Goal: Information Seeking & Learning: Learn about a topic

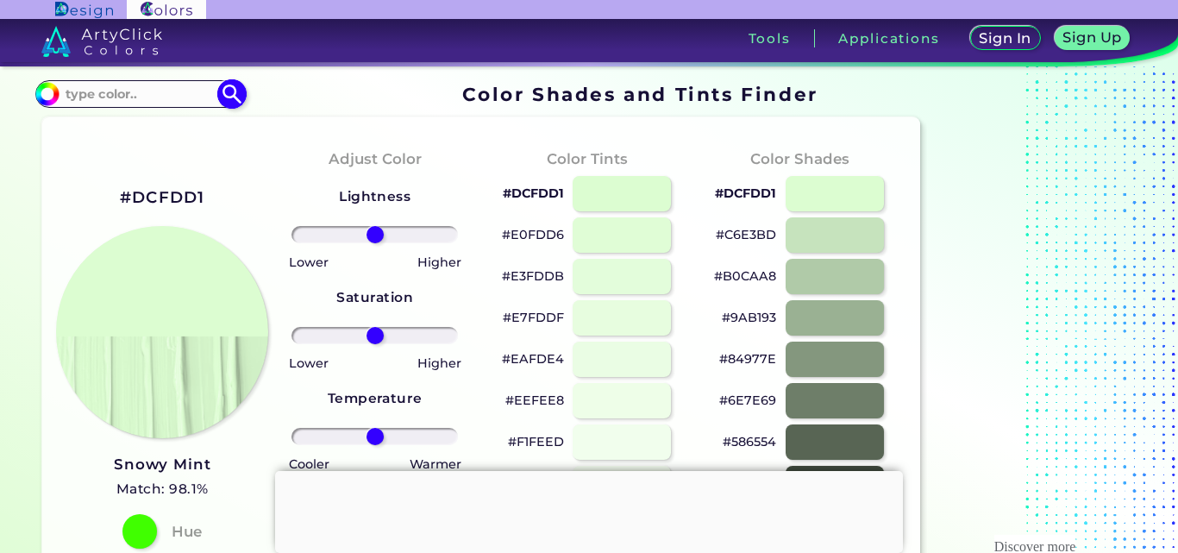
click at [195, 98] on input at bounding box center [140, 93] width 160 height 23
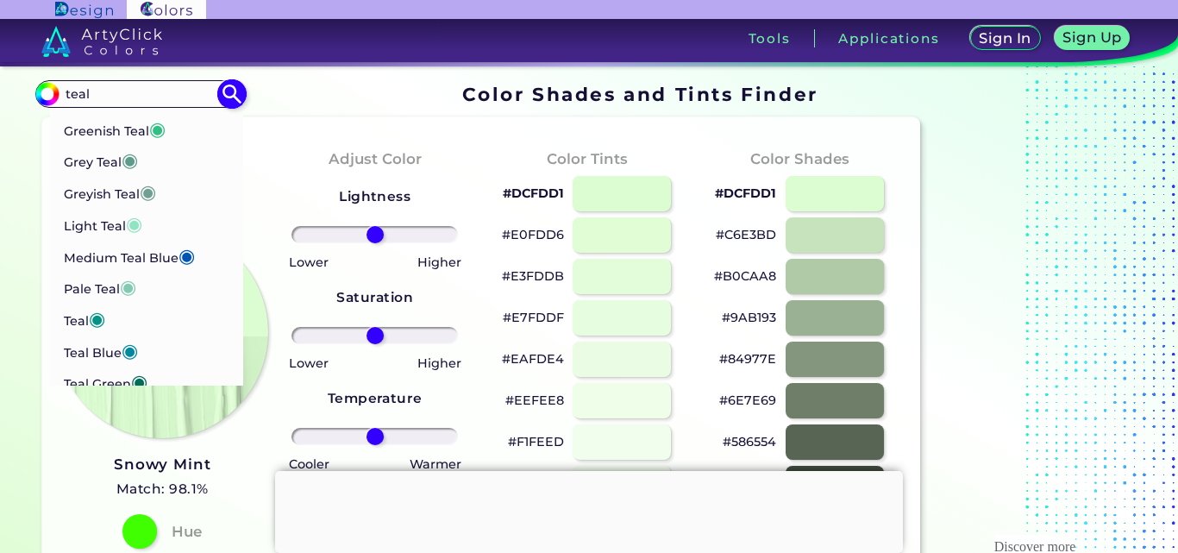
scroll to position [198, 0]
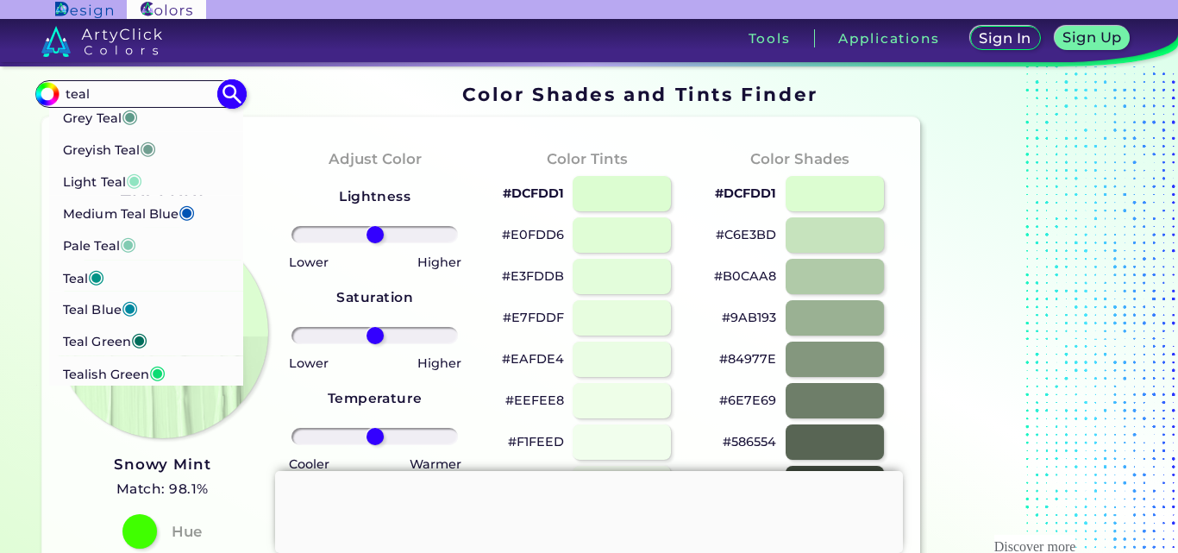
type input "teal"
click at [100, 270] on span "◉" at bounding box center [96, 275] width 16 height 22
type input "#029386"
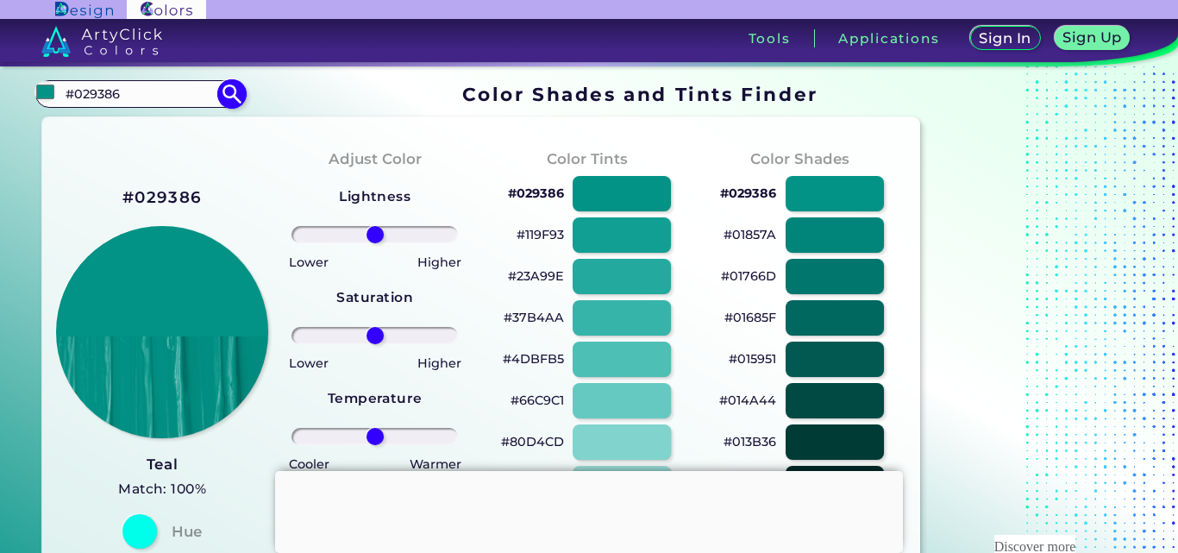
click at [190, 88] on input "#029386" at bounding box center [140, 93] width 160 height 23
type input "#"
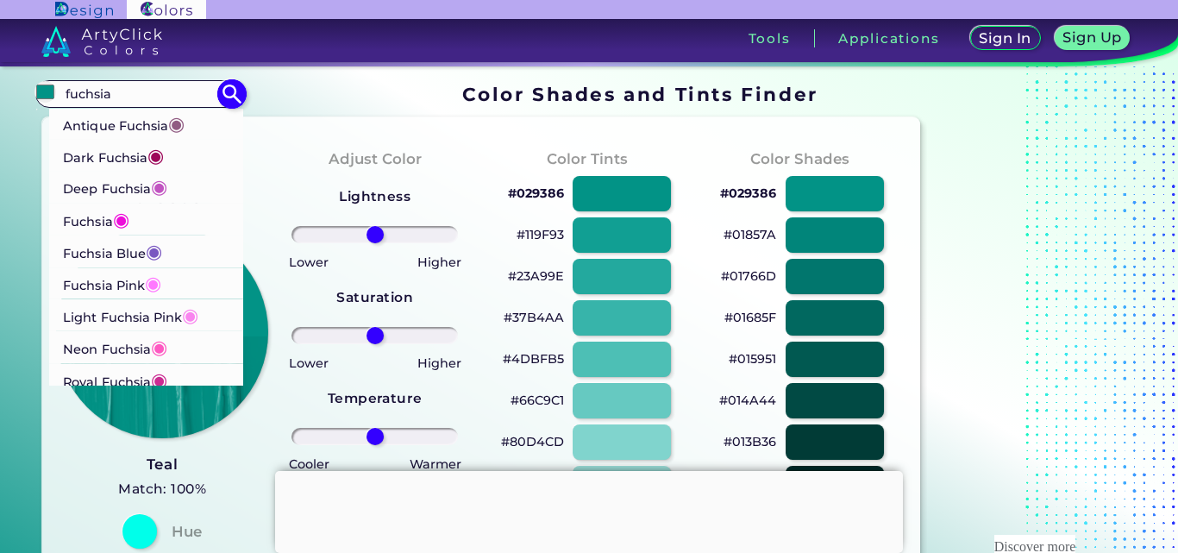
type input "fuchsia"
click at [185, 285] on li "Fuchsia Pink ◉" at bounding box center [146, 283] width 195 height 32
type input "#ff77ff"
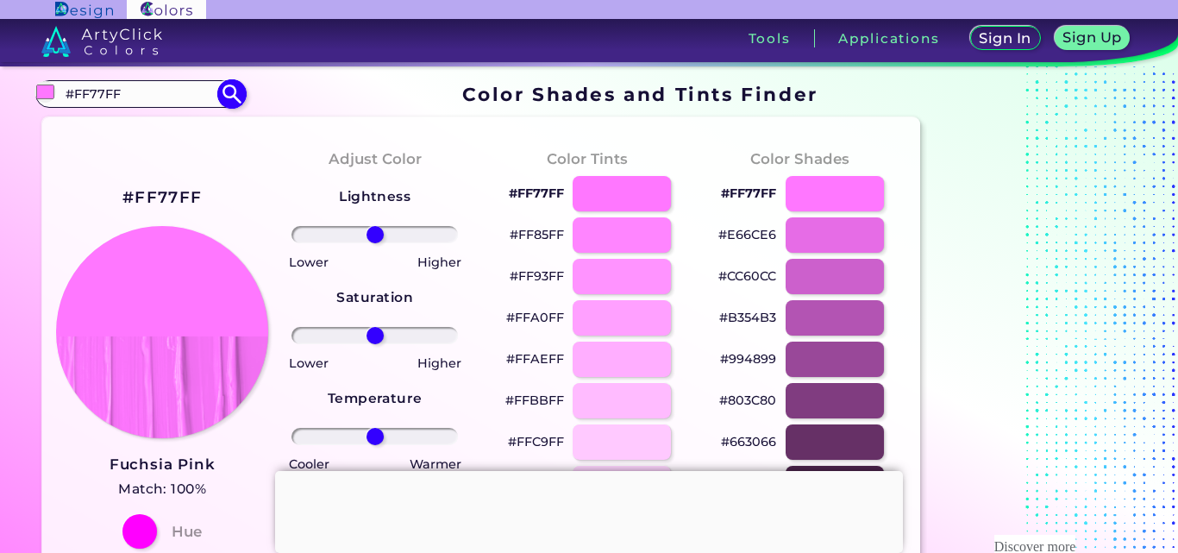
click at [139, 99] on input "#FF77FF" at bounding box center [140, 93] width 160 height 23
type input "#"
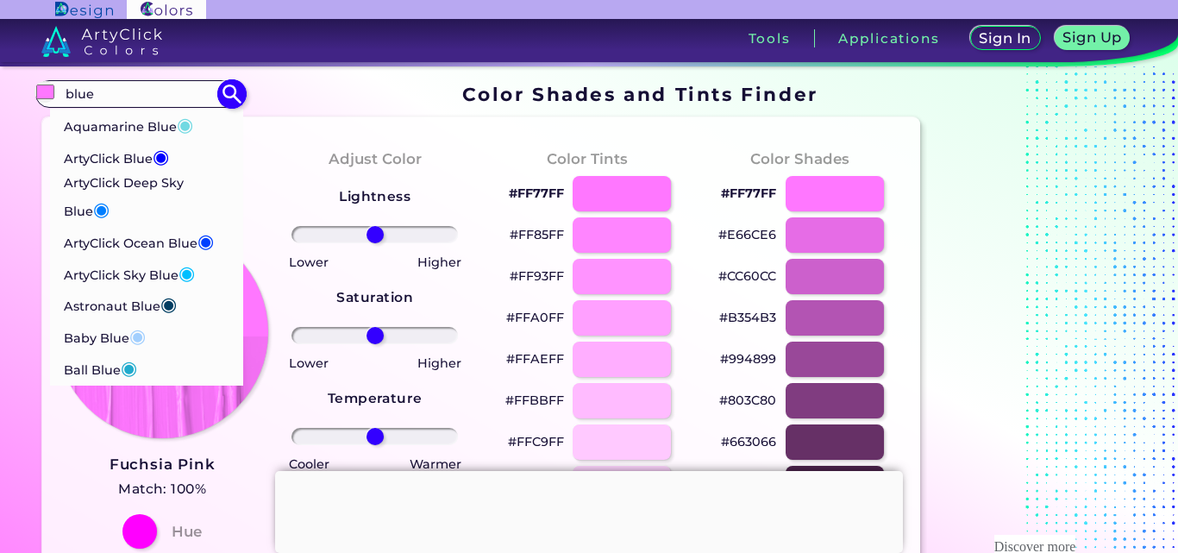
scroll to position [100, 0]
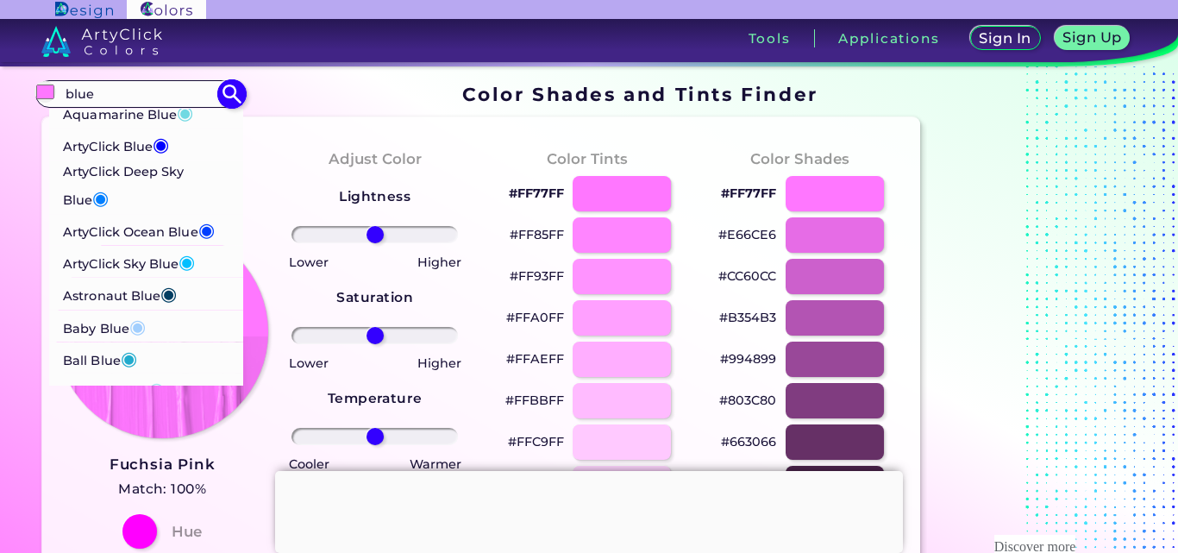
type input "blue"
click at [59, 331] on li "Baby Blue ◉" at bounding box center [146, 326] width 195 height 32
type input "#a2cffe"
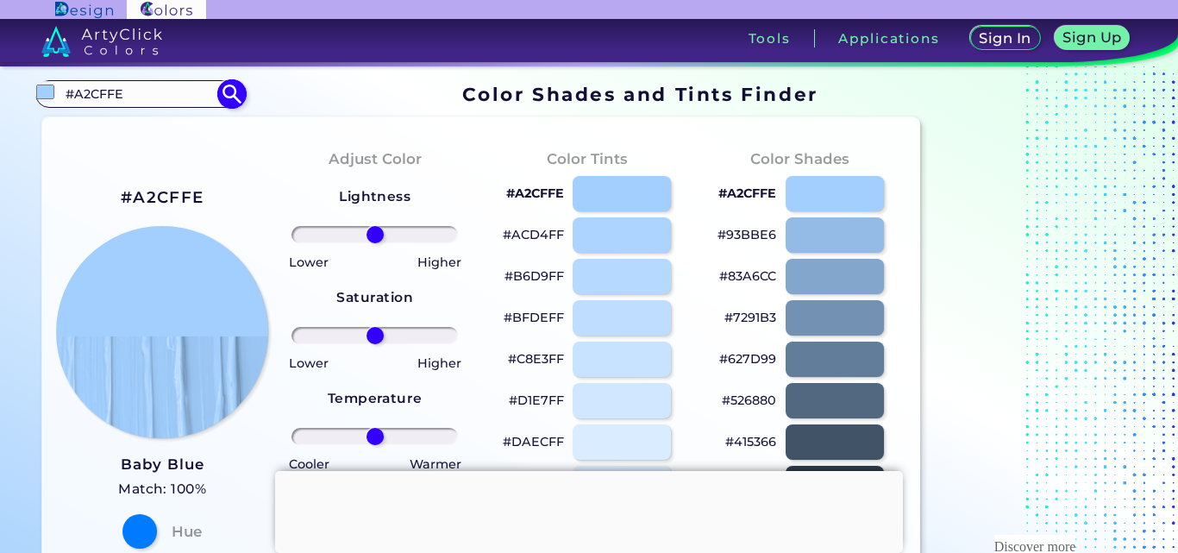
click at [190, 100] on input "#A2CFFE" at bounding box center [140, 93] width 160 height 23
type input "#"
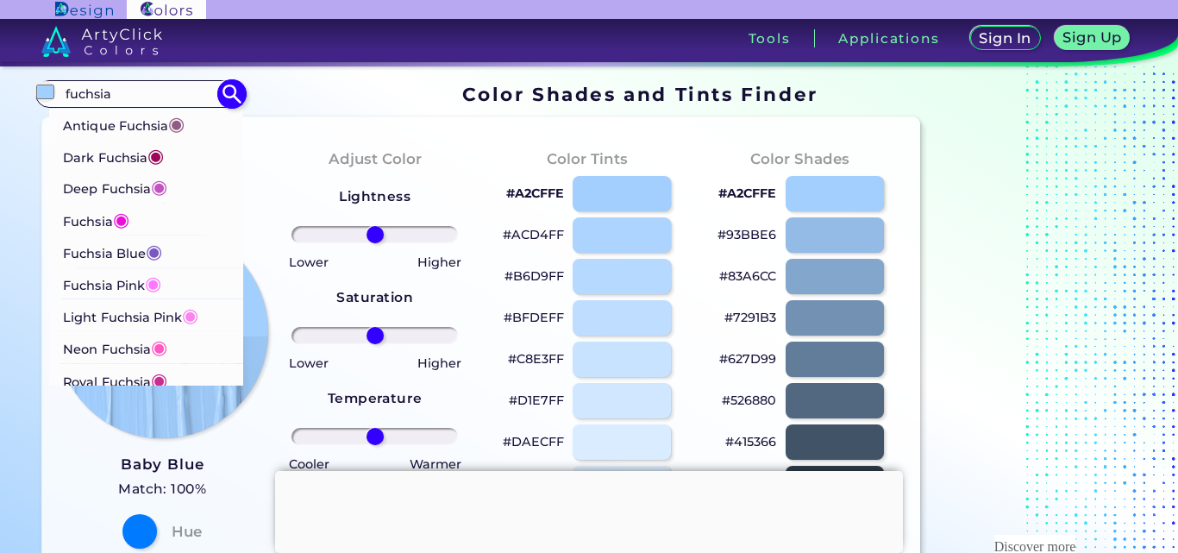
type input "fuchsia"
click at [198, 282] on li "Fuchsia Pink ◉" at bounding box center [146, 283] width 195 height 32
type input "#ff77ff"
type input "#FF77FF"
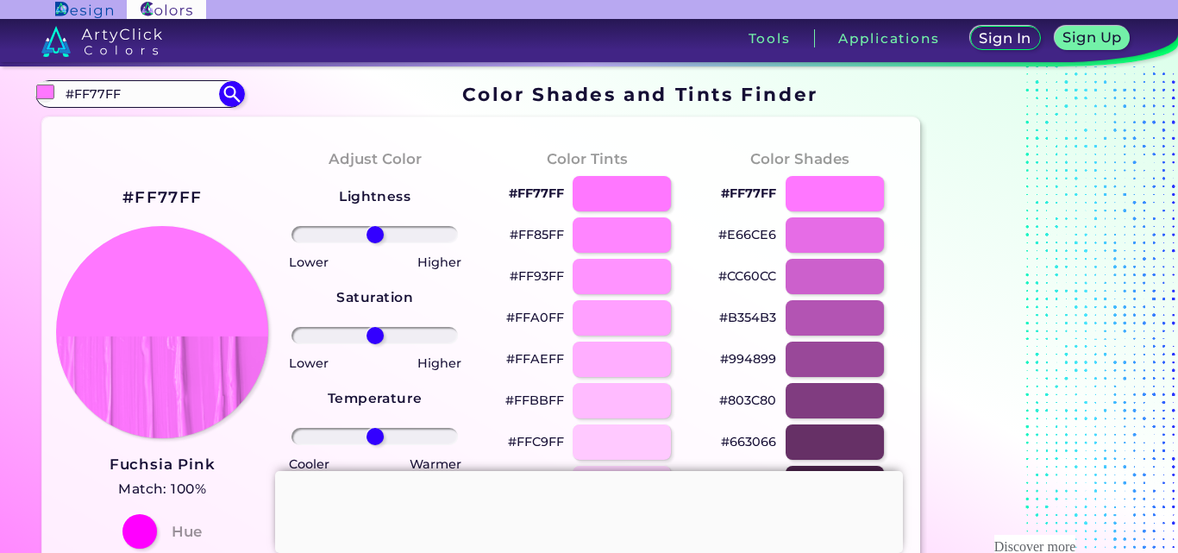
click at [590, 471] on div at bounding box center [589, 471] width 628 height 0
